Goal: Information Seeking & Learning: Understand process/instructions

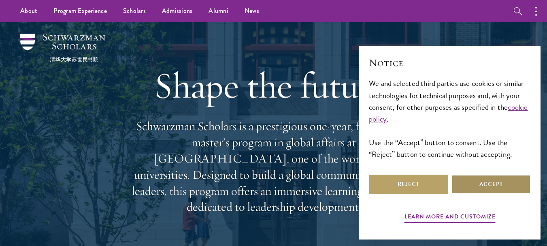
click at [506, 189] on button "Accept" at bounding box center [491, 184] width 79 height 19
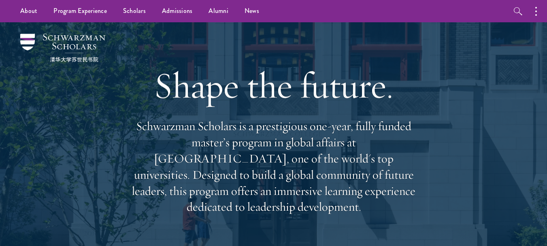
click at [342, 73] on h1 "Shape the future." at bounding box center [274, 85] width 292 height 45
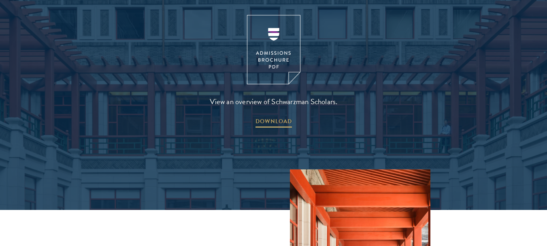
scroll to position [1167, 0]
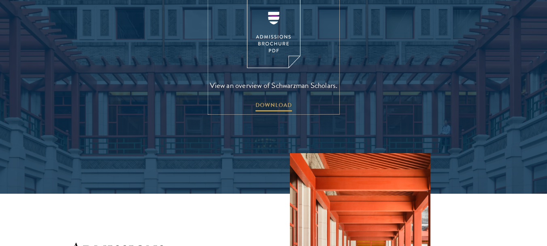
click at [267, 15] on img at bounding box center [273, 33] width 53 height 69
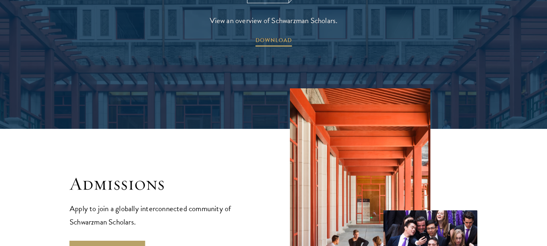
scroll to position [1280, 0]
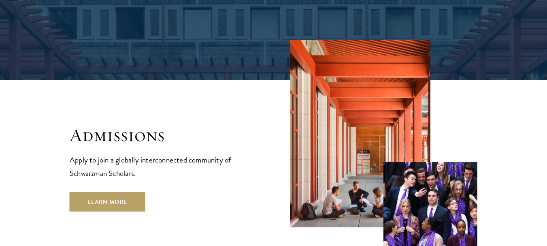
click at [124, 153] on p "Apply to join a globally interconnected community of Schwarzman Scholars." at bounding box center [164, 166] width 188 height 27
click at [137, 153] on p "Apply to join a globally interconnected community of Schwarzman Scholars." at bounding box center [164, 166] width 188 height 27
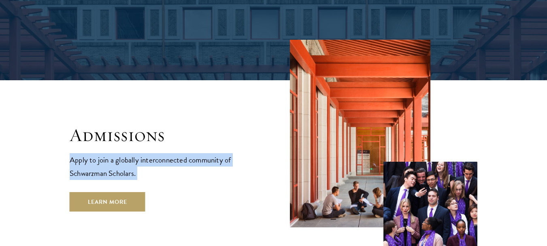
click at [137, 153] on p "Apply to join a globally interconnected community of Schwarzman Scholars." at bounding box center [164, 166] width 188 height 27
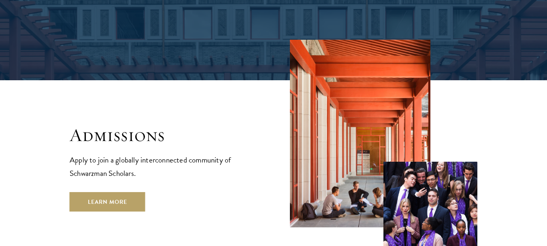
click at [237, 79] on div "Admissions Apply to join a globally interconnected community of Schwarzman Scho…" at bounding box center [274, 148] width 408 height 216
click at [196, 78] on div "Admissions Apply to join a globally interconnected community of Schwarzman Scho…" at bounding box center [274, 148] width 408 height 216
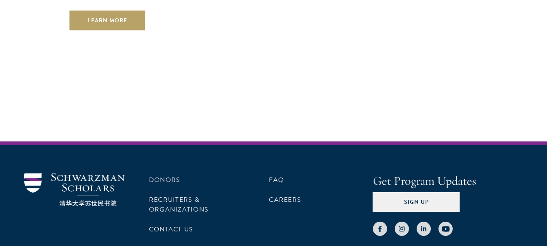
scroll to position [0, 0]
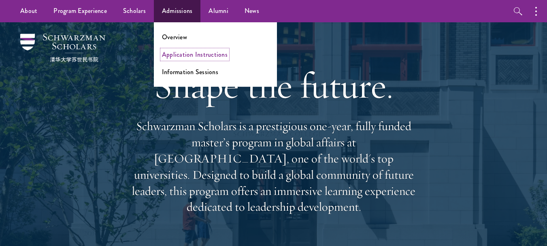
click at [185, 53] on link "Application Instructions" at bounding box center [195, 54] width 66 height 9
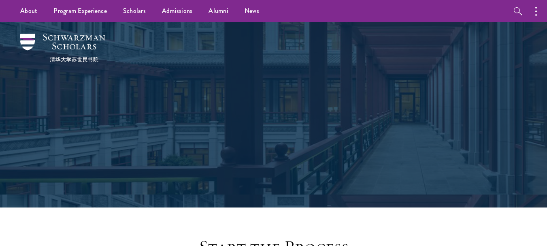
click at [162, 114] on h1 "Application Instructions" at bounding box center [274, 123] width 280 height 29
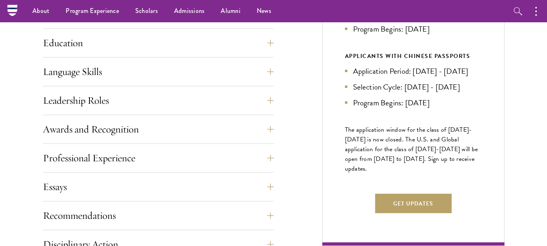
scroll to position [389, 0]
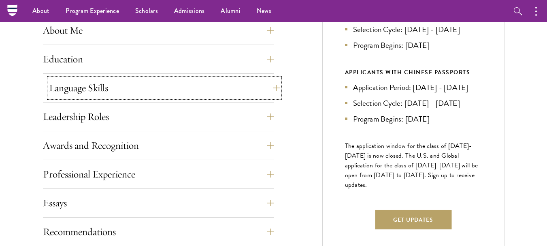
click at [105, 87] on button "Language Skills" at bounding box center [164, 87] width 231 height 19
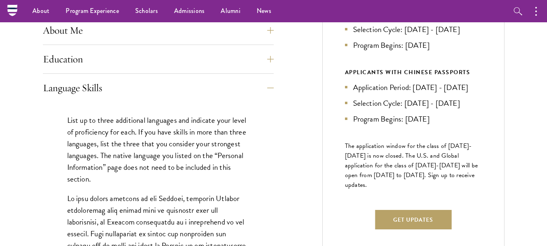
click at [117, 69] on div "Education List only undergraduate and graduate degrees completed (or on track t…" at bounding box center [158, 61] width 231 height 24
click at [115, 54] on button "Education" at bounding box center [164, 58] width 231 height 19
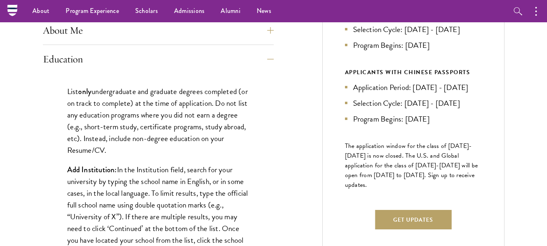
click at [125, 89] on p "List only undergraduate and graduate degrees completed (or on track to complete…" at bounding box center [158, 120] width 182 height 70
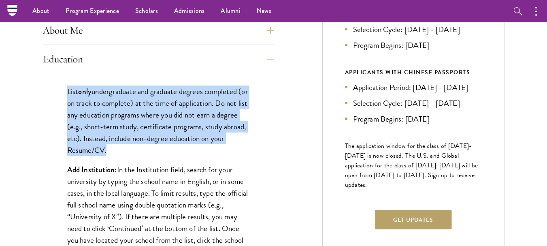
click at [125, 89] on p "List only undergraduate and graduate degrees completed (or on track to complete…" at bounding box center [158, 120] width 182 height 70
click at [133, 99] on p "List only undergraduate and graduate degrees completed (or on track to complete…" at bounding box center [158, 120] width 182 height 70
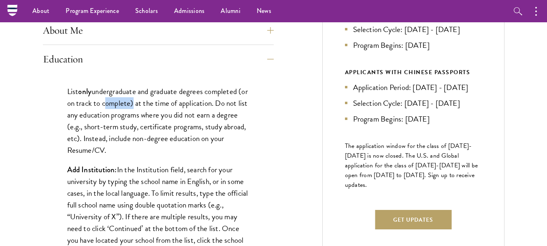
click at [133, 99] on p "List only undergraduate and graduate degrees completed (or on track to complete…" at bounding box center [158, 120] width 182 height 70
click at [143, 102] on p "List only undergraduate and graduate degrees completed (or on track to complete…" at bounding box center [158, 120] width 182 height 70
click at [163, 103] on p "List only undergraduate and graduate degrees completed (or on track to complete…" at bounding box center [158, 120] width 182 height 70
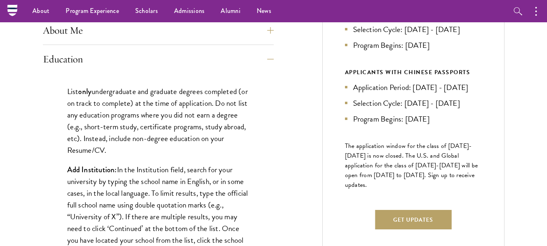
click at [140, 103] on p "List only undergraduate and graduate degrees completed (or on track to complete…" at bounding box center [158, 120] width 182 height 70
click at [150, 106] on p "List only undergraduate and graduate degrees completed (or on track to complete…" at bounding box center [158, 120] width 182 height 70
click at [163, 107] on p "List only undergraduate and graduate degrees completed (or on track to complete…" at bounding box center [158, 120] width 182 height 70
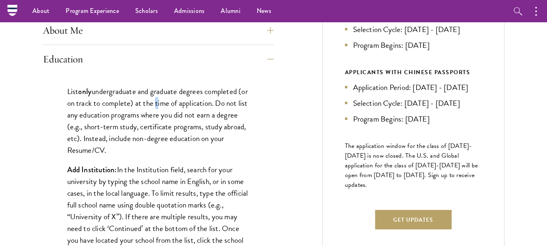
click at [163, 107] on p "List only undergraduate and graduate degrees completed (or on track to complete…" at bounding box center [158, 120] width 182 height 70
click at [148, 115] on p "List only undergraduate and graduate degrees completed (or on track to complete…" at bounding box center [158, 120] width 182 height 70
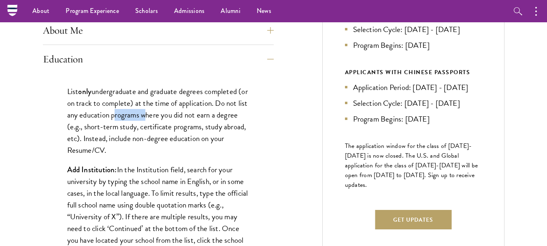
click at [155, 119] on p "List only undergraduate and graduate degrees completed (or on track to complete…" at bounding box center [158, 120] width 182 height 70
click at [157, 128] on p "List only undergraduate and graduate degrees completed (or on track to complete…" at bounding box center [158, 120] width 182 height 70
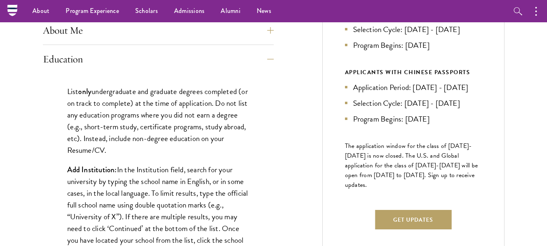
click at [162, 134] on p "List only undergraduate and graduate degrees completed (or on track to complete…" at bounding box center [158, 120] width 182 height 70
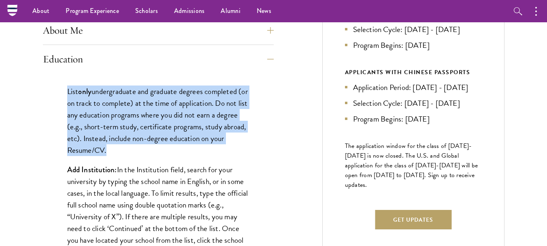
click at [162, 134] on p "List only undergraduate and graduate degrees completed (or on track to complete…" at bounding box center [158, 120] width 182 height 70
click at [149, 134] on p "List only undergraduate and graduate degrees completed (or on track to complete…" at bounding box center [158, 120] width 182 height 70
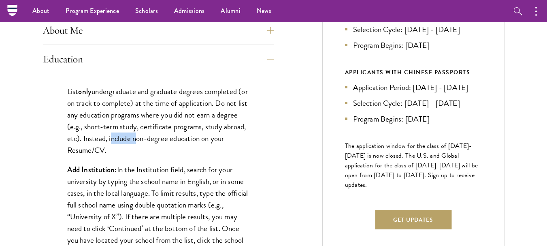
click at [149, 134] on p "List only undergraduate and graduate degrees completed (or on track to complete…" at bounding box center [158, 120] width 182 height 70
click at [139, 135] on p "List only undergraduate and graduate degrees completed (or on track to complete…" at bounding box center [158, 120] width 182 height 70
click at [149, 138] on p "List only undergraduate and graduate degrees completed (or on track to complete…" at bounding box center [158, 120] width 182 height 70
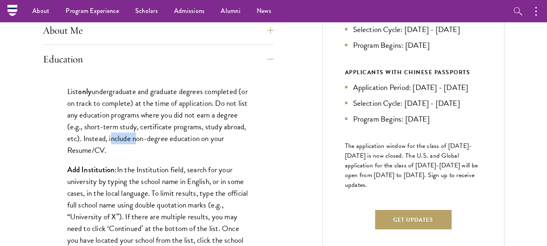
click at [156, 140] on p "List only undergraduate and graduate degrees completed (or on track to complete…" at bounding box center [158, 120] width 182 height 70
click at [164, 141] on p "List only undergraduate and graduate degrees completed (or on track to complete…" at bounding box center [158, 120] width 182 height 70
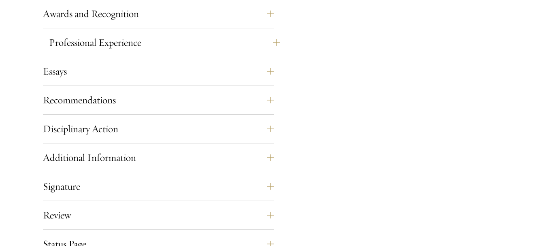
scroll to position [1458, 0]
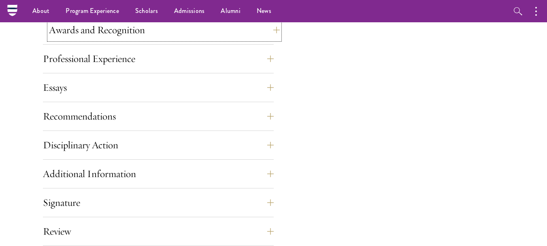
click at [134, 36] on button "Awards and Recognition" at bounding box center [164, 29] width 231 height 19
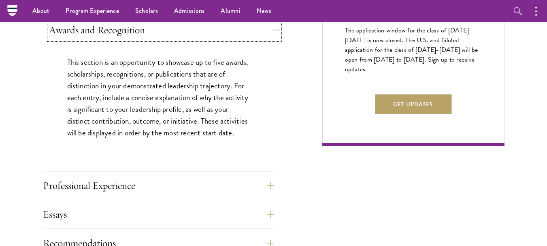
click at [134, 36] on button "Awards and Recognition" at bounding box center [164, 29] width 231 height 19
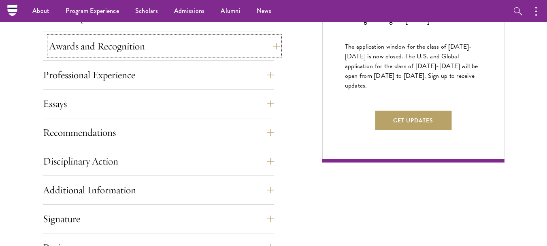
scroll to position [472, 0]
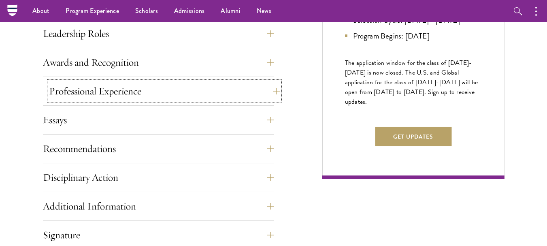
click at [127, 98] on button "Professional Experience" at bounding box center [164, 90] width 231 height 19
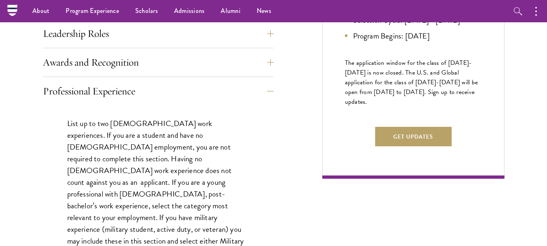
click at [141, 120] on p "List up to two [DEMOGRAPHIC_DATA] work experiences. If you are a student and ha…" at bounding box center [158, 246] width 182 height 259
click at [135, 89] on button "Professional Experience" at bounding box center [164, 90] width 231 height 19
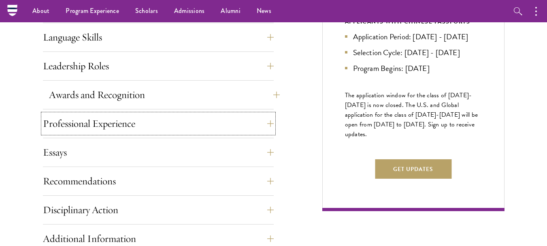
scroll to position [423, 0]
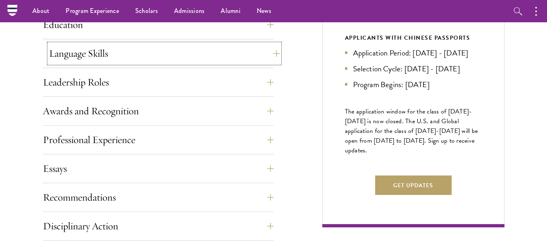
click at [151, 55] on button "Language Skills" at bounding box center [164, 53] width 231 height 19
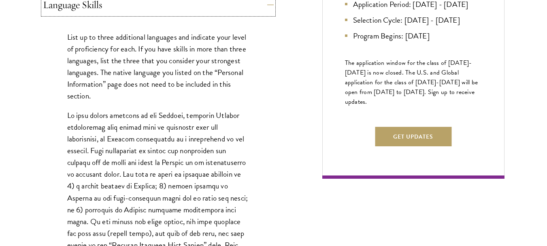
scroll to position [257, 0]
